Goal: Browse casually: Explore the website without a specific task or goal

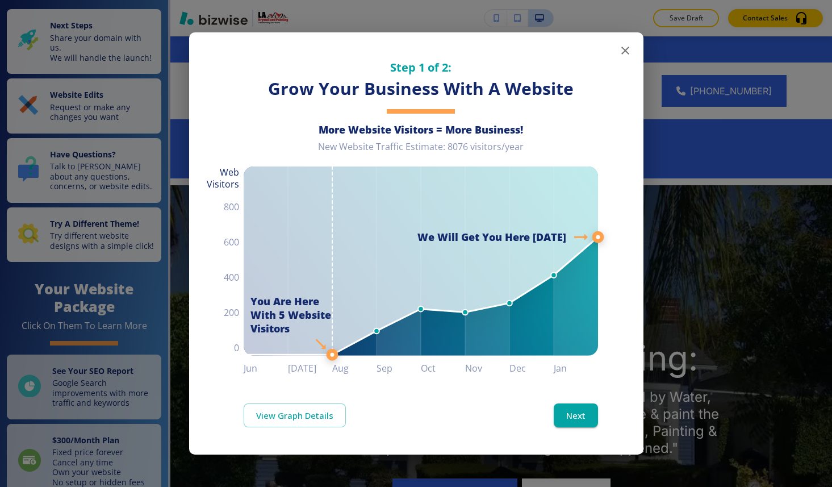
click at [629, 48] on icon "button" at bounding box center [625, 51] width 14 height 14
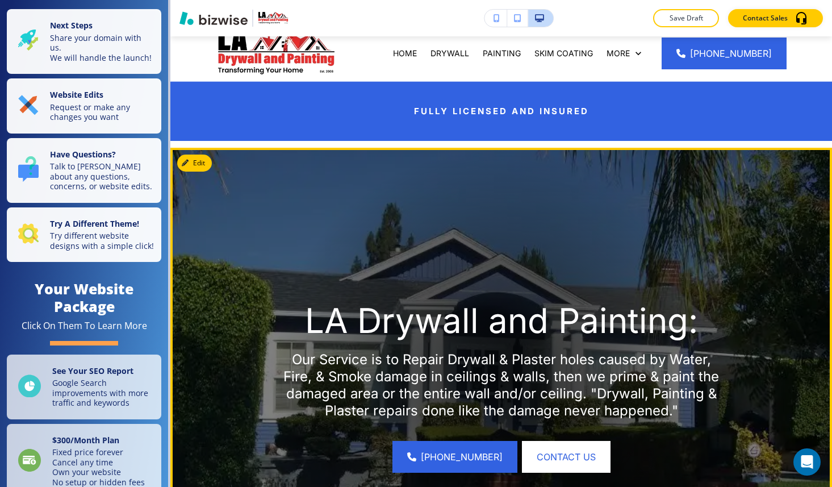
scroll to position [34, 0]
